Goal: Information Seeking & Learning: Learn about a topic

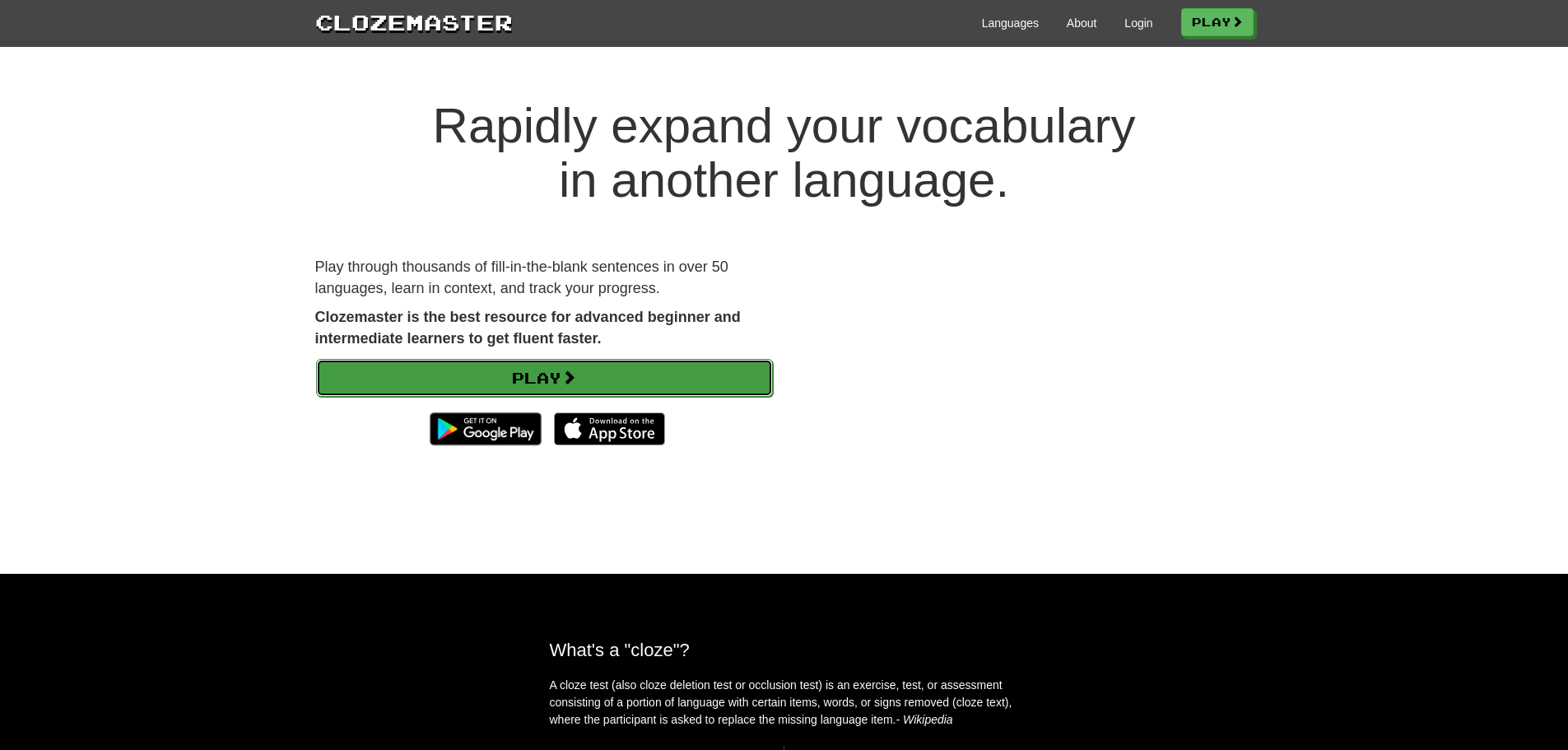
click at [649, 375] on link "Play" at bounding box center [545, 377] width 457 height 37
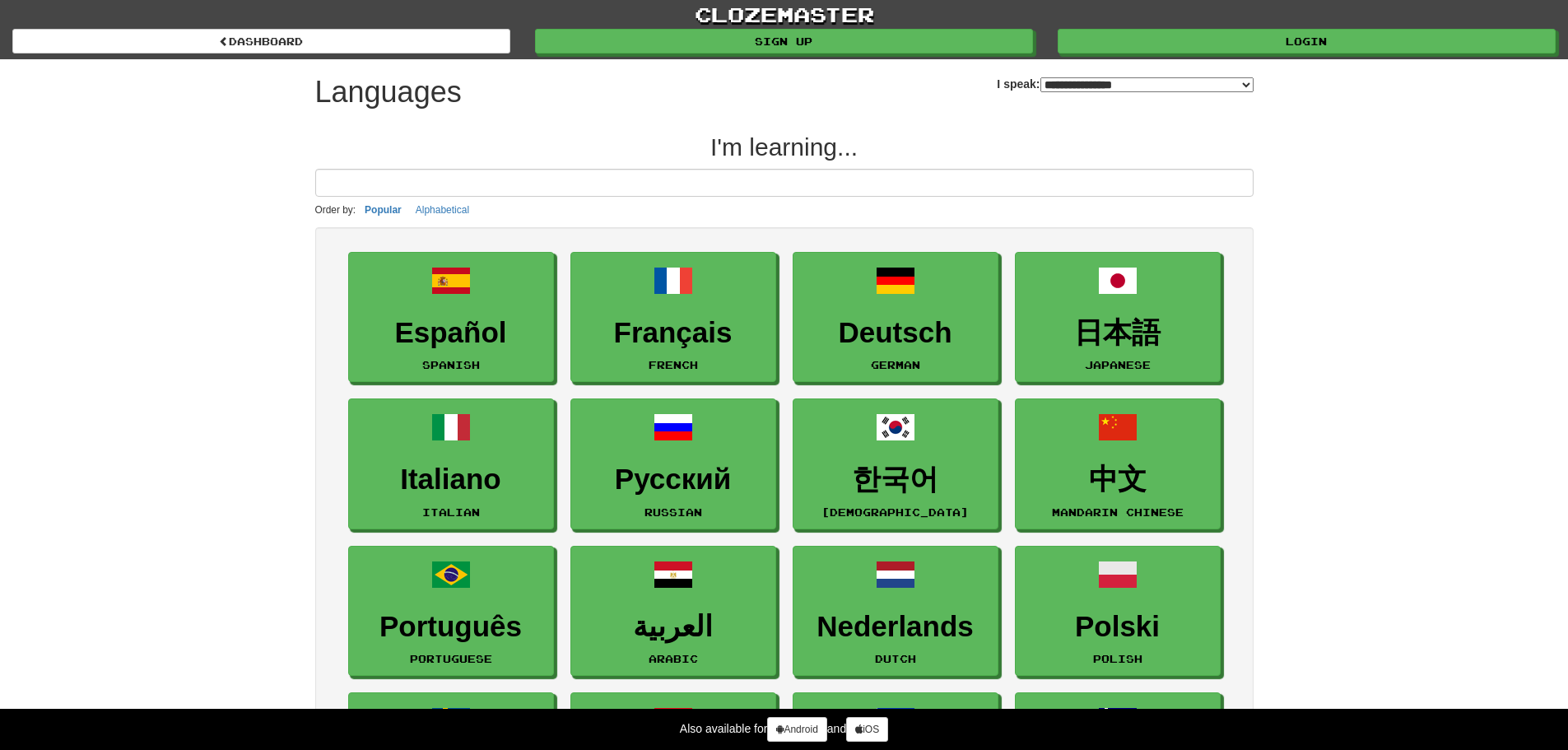
select select "*******"
click at [1154, 27] on link "clozemaster" at bounding box center [784, 14] width 1568 height 29
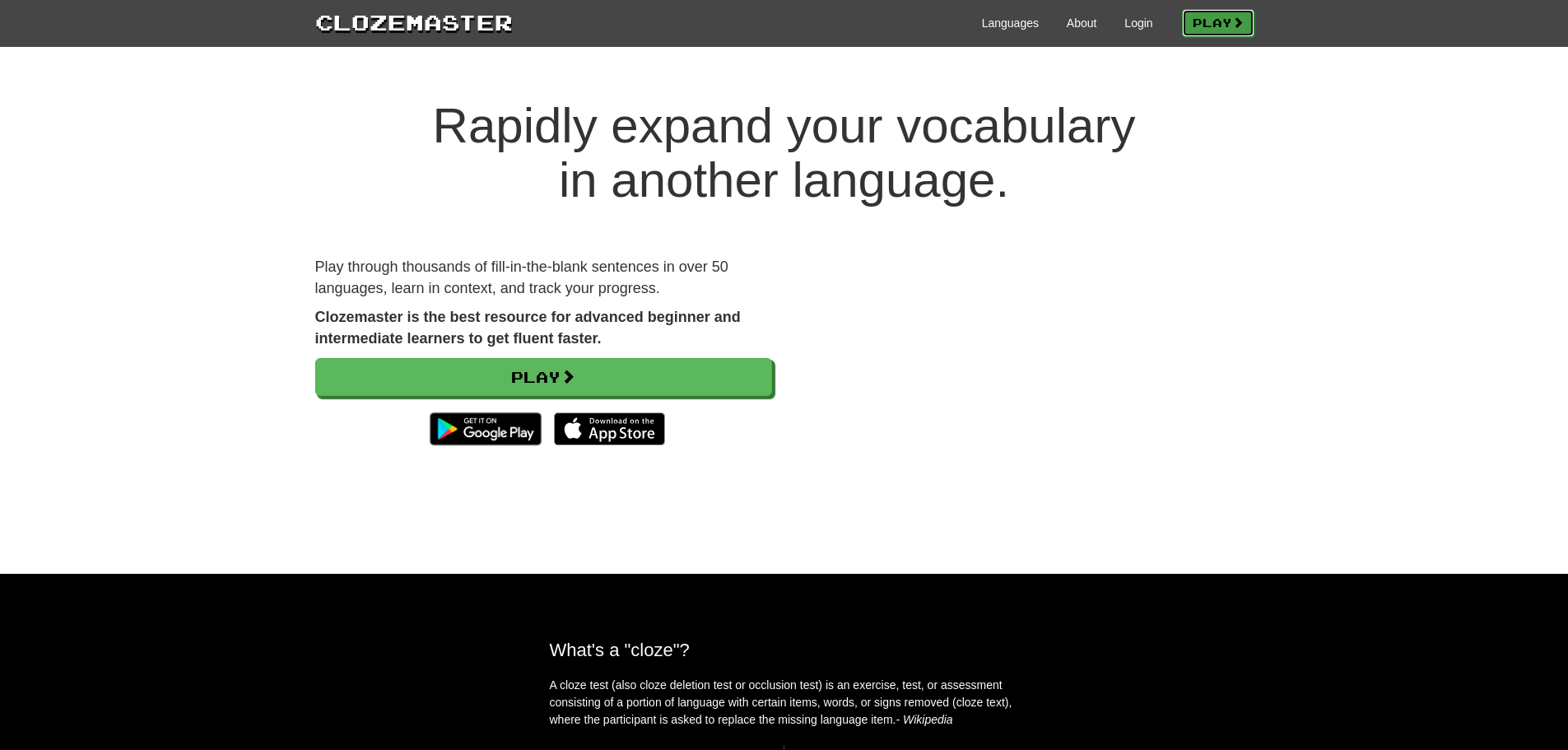
click at [1204, 20] on link "Play" at bounding box center [1217, 22] width 72 height 28
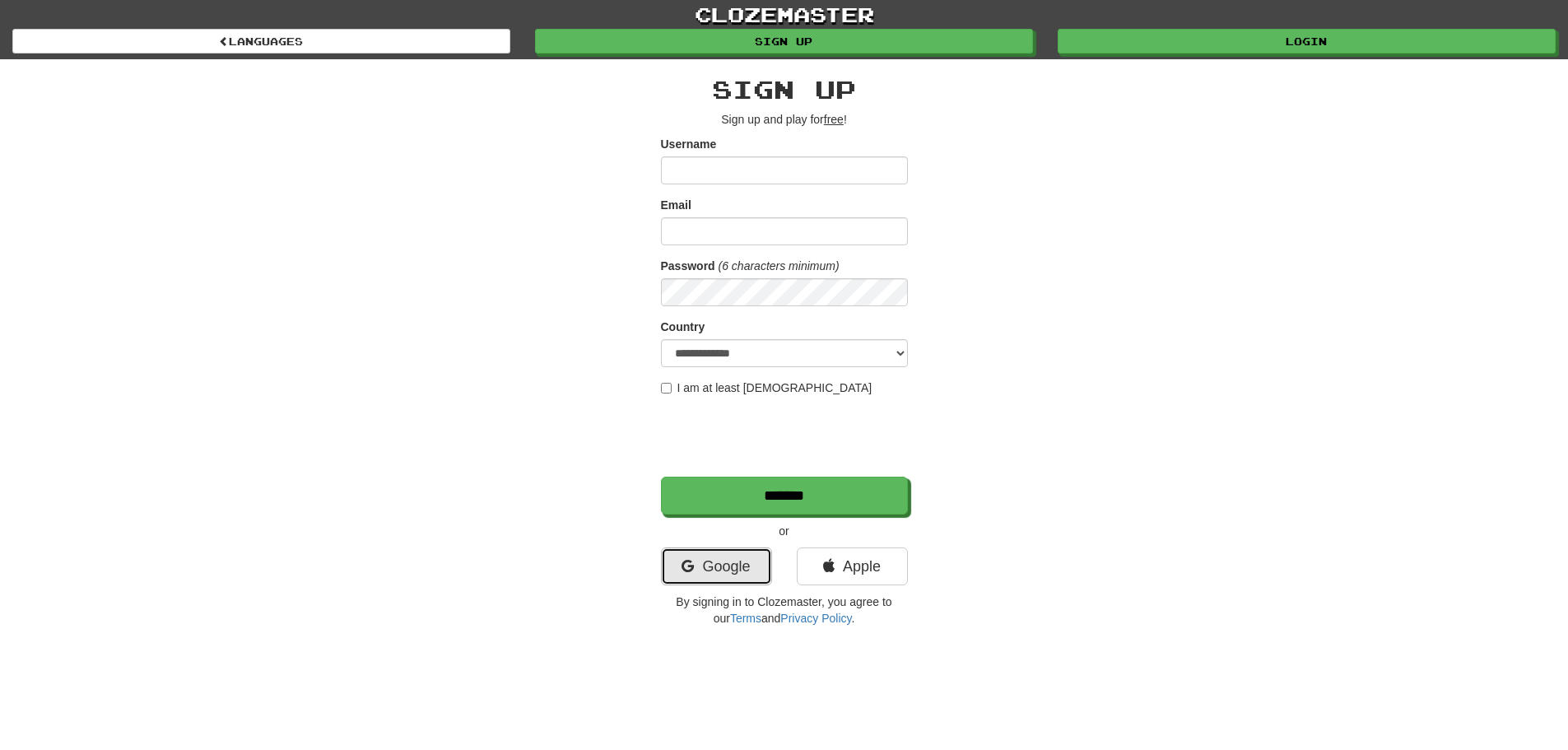
click at [698, 579] on link "Google" at bounding box center [717, 566] width 111 height 37
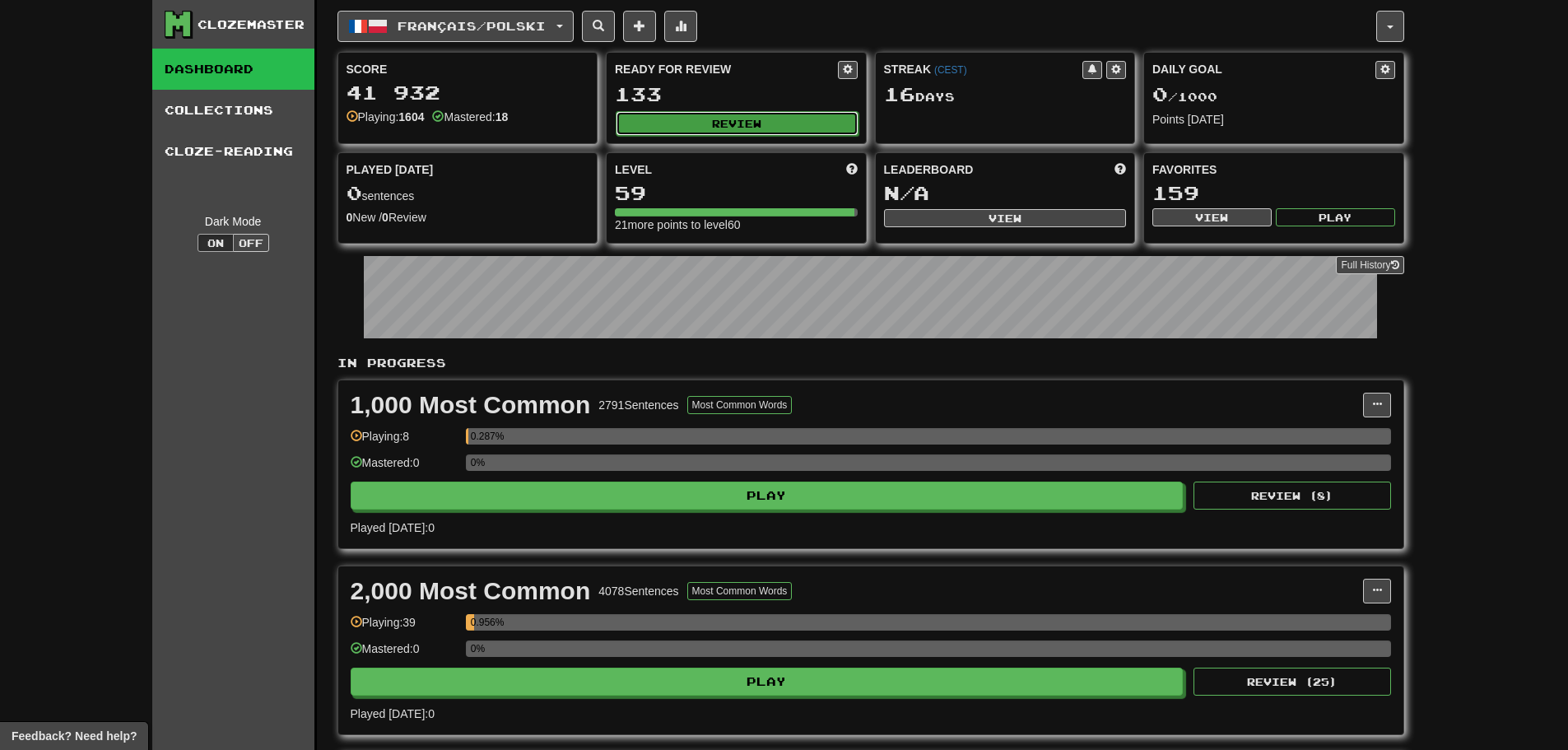
click at [693, 122] on button "Review" at bounding box center [737, 124] width 243 height 25
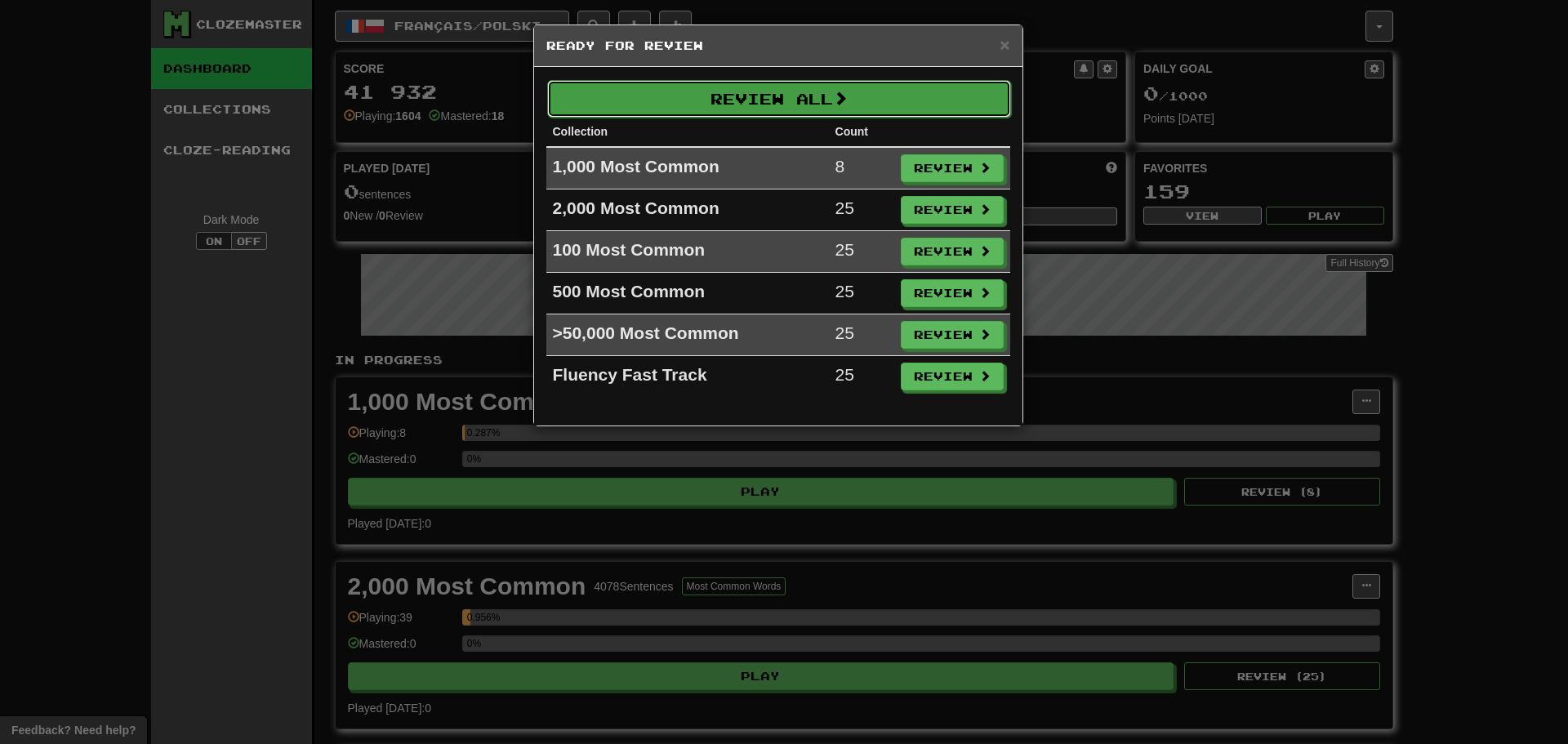
click at [750, 103] on button "Review All" at bounding box center [779, 98] width 464 height 37
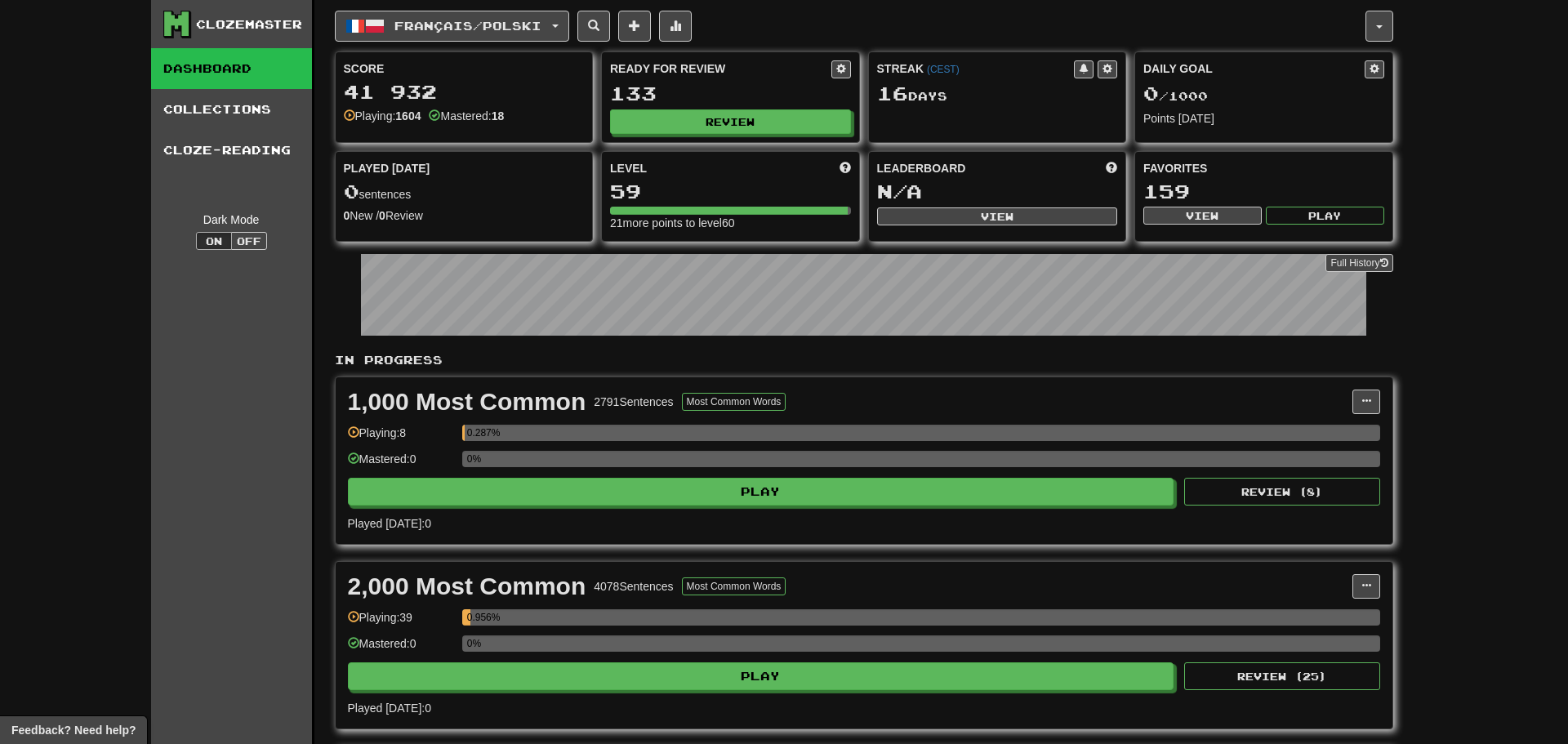
select select "***"
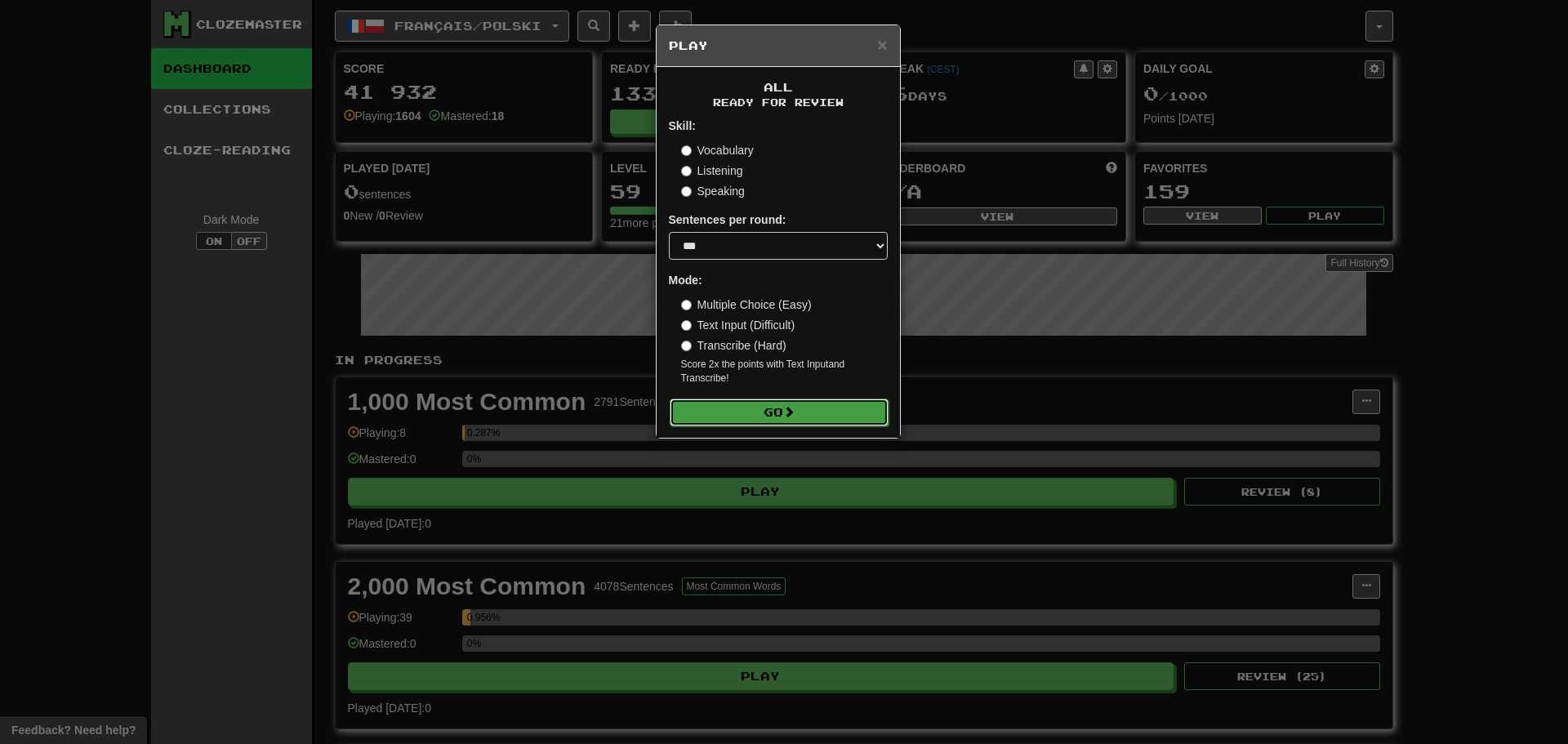
click at [764, 409] on button "Go" at bounding box center [780, 412] width 219 height 28
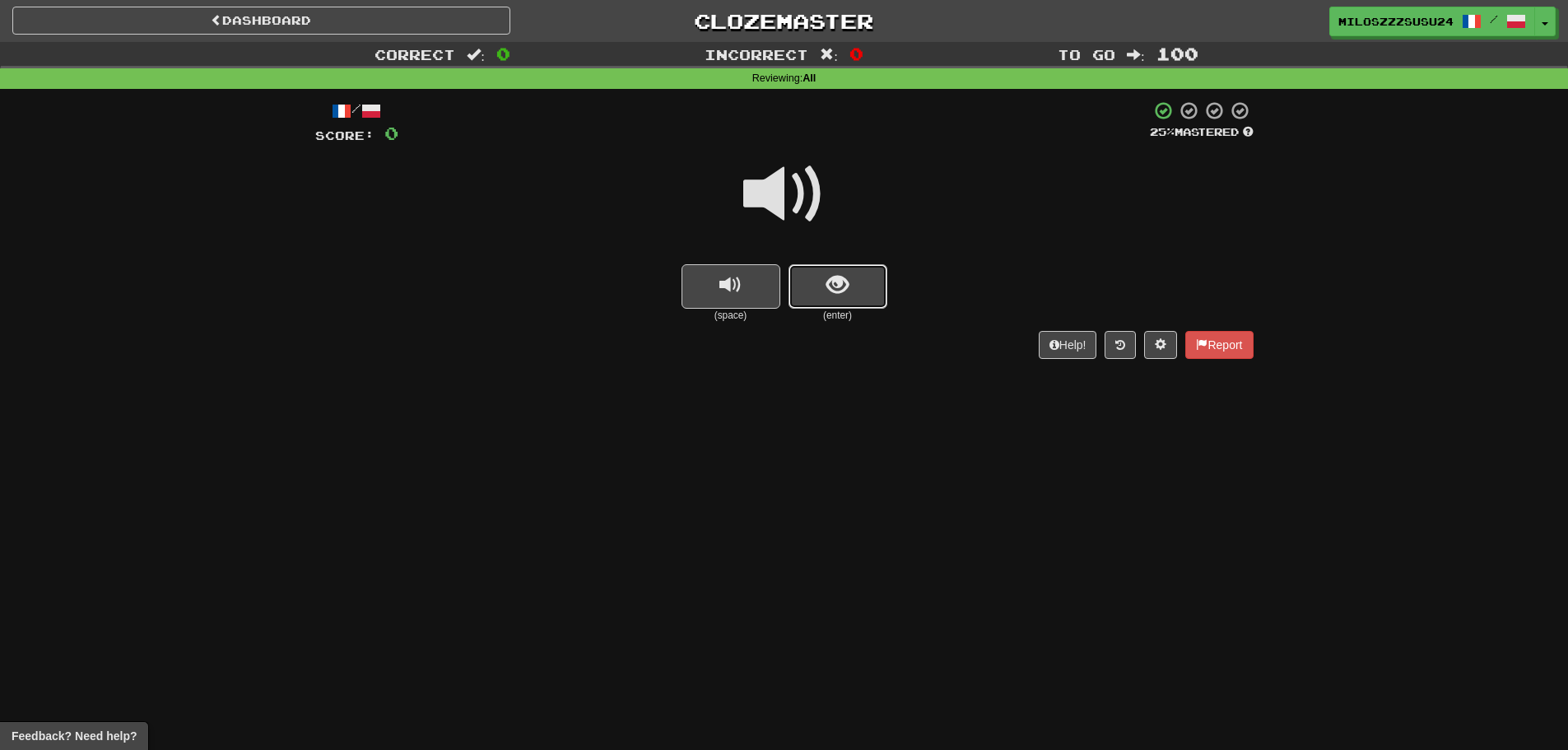
click at [836, 280] on span "show sentence" at bounding box center [837, 284] width 22 height 22
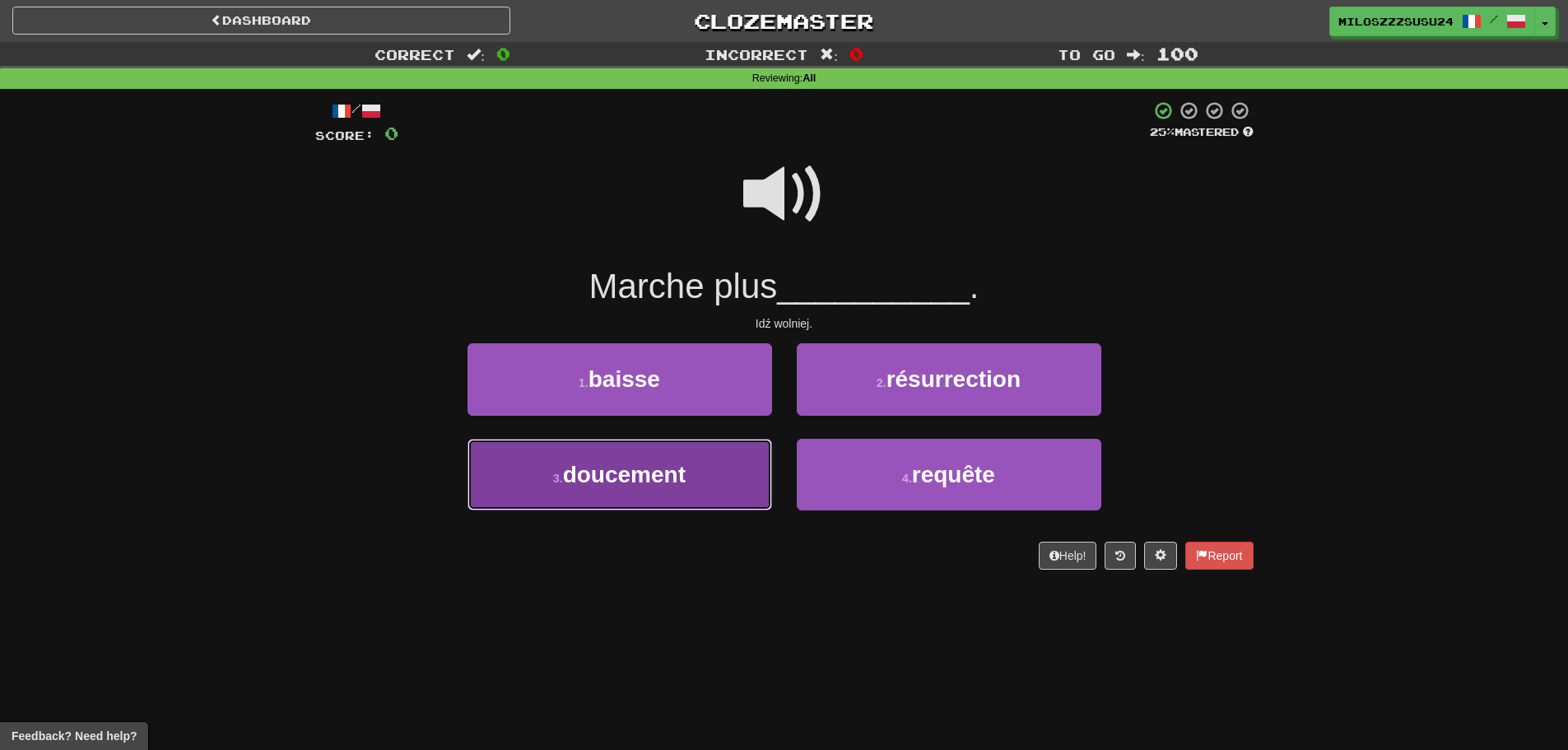
click at [659, 495] on button "3 . doucement" at bounding box center [620, 474] width 305 height 72
